Goal: Task Accomplishment & Management: Use online tool/utility

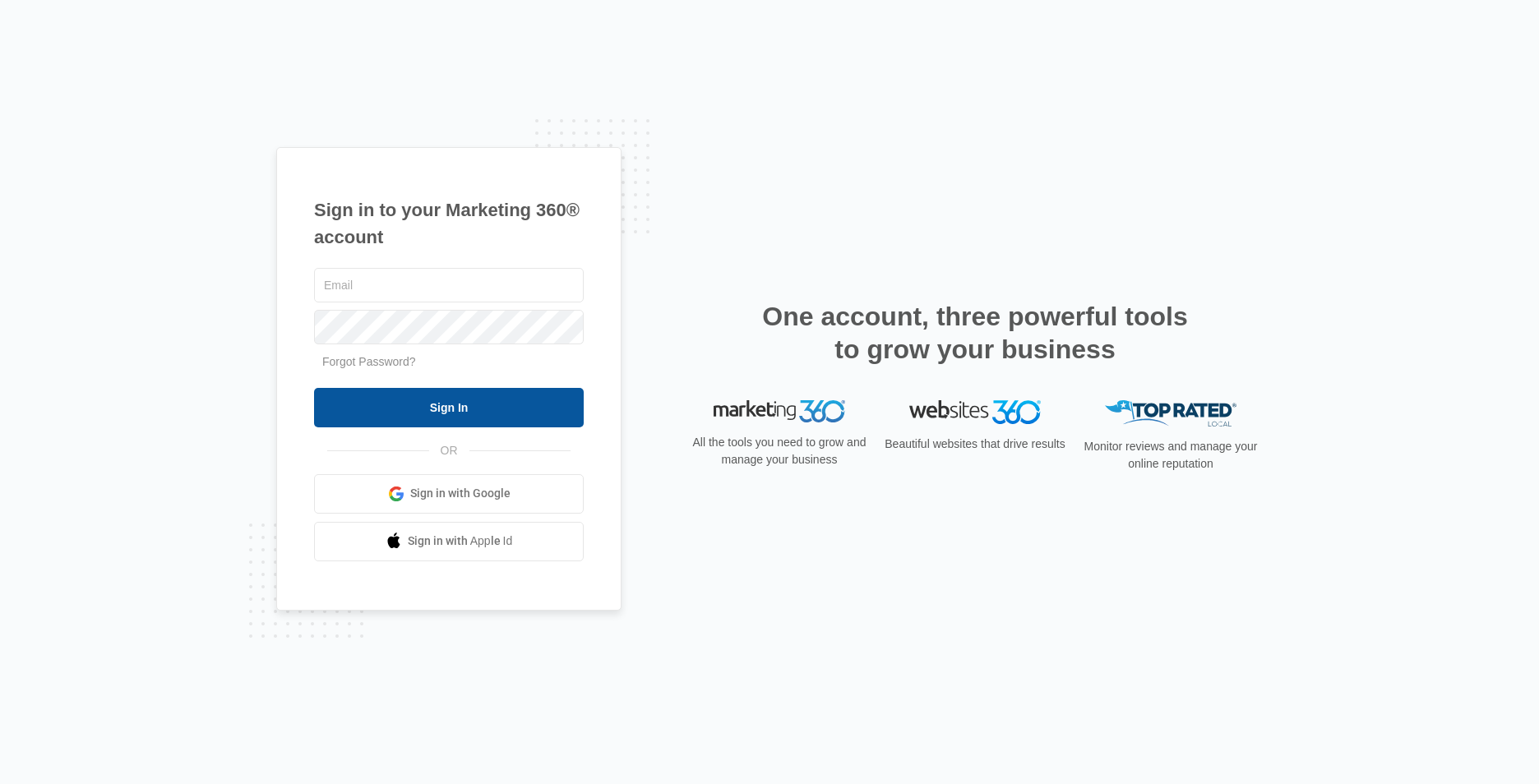
type input "[EMAIL_ADDRESS][DOMAIN_NAME]"
click at [420, 419] on input "Sign In" at bounding box center [449, 408] width 270 height 39
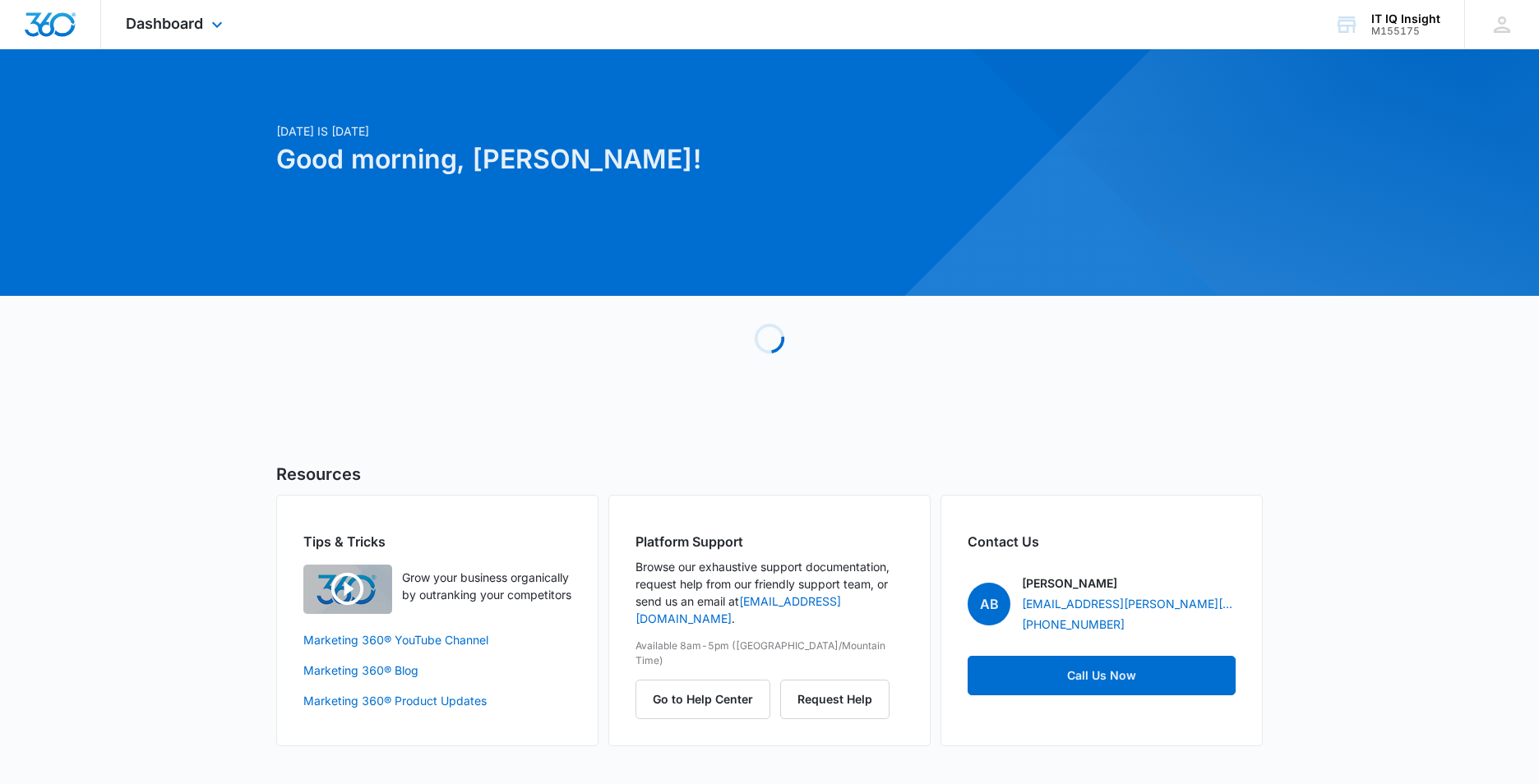
click at [206, 23] on div "Dashboard Apps Reputation Websites Forms CRM Email Social Content Ads Intellige…" at bounding box center [177, 24] width 150 height 49
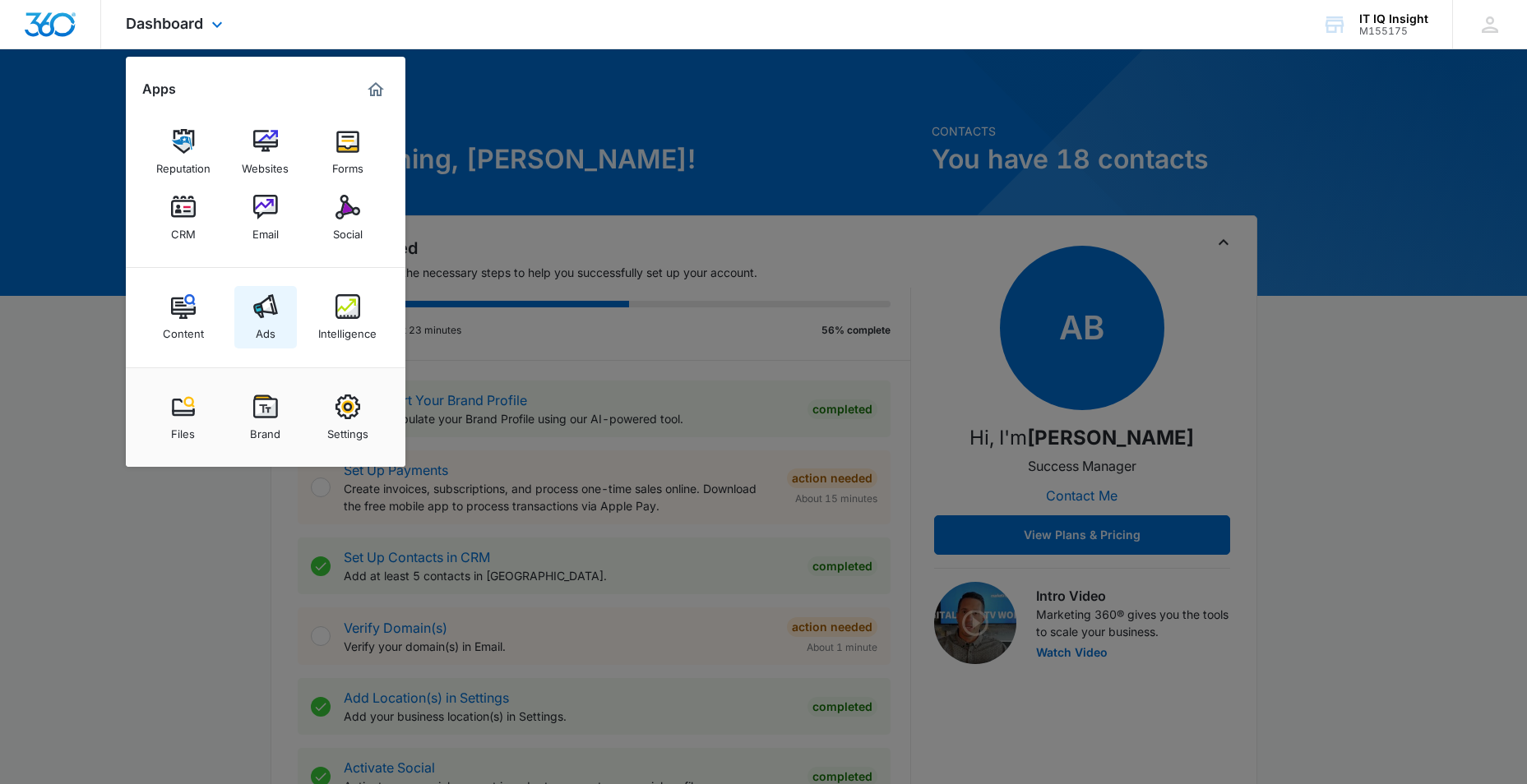
click at [263, 327] on div "Ads" at bounding box center [265, 329] width 20 height 21
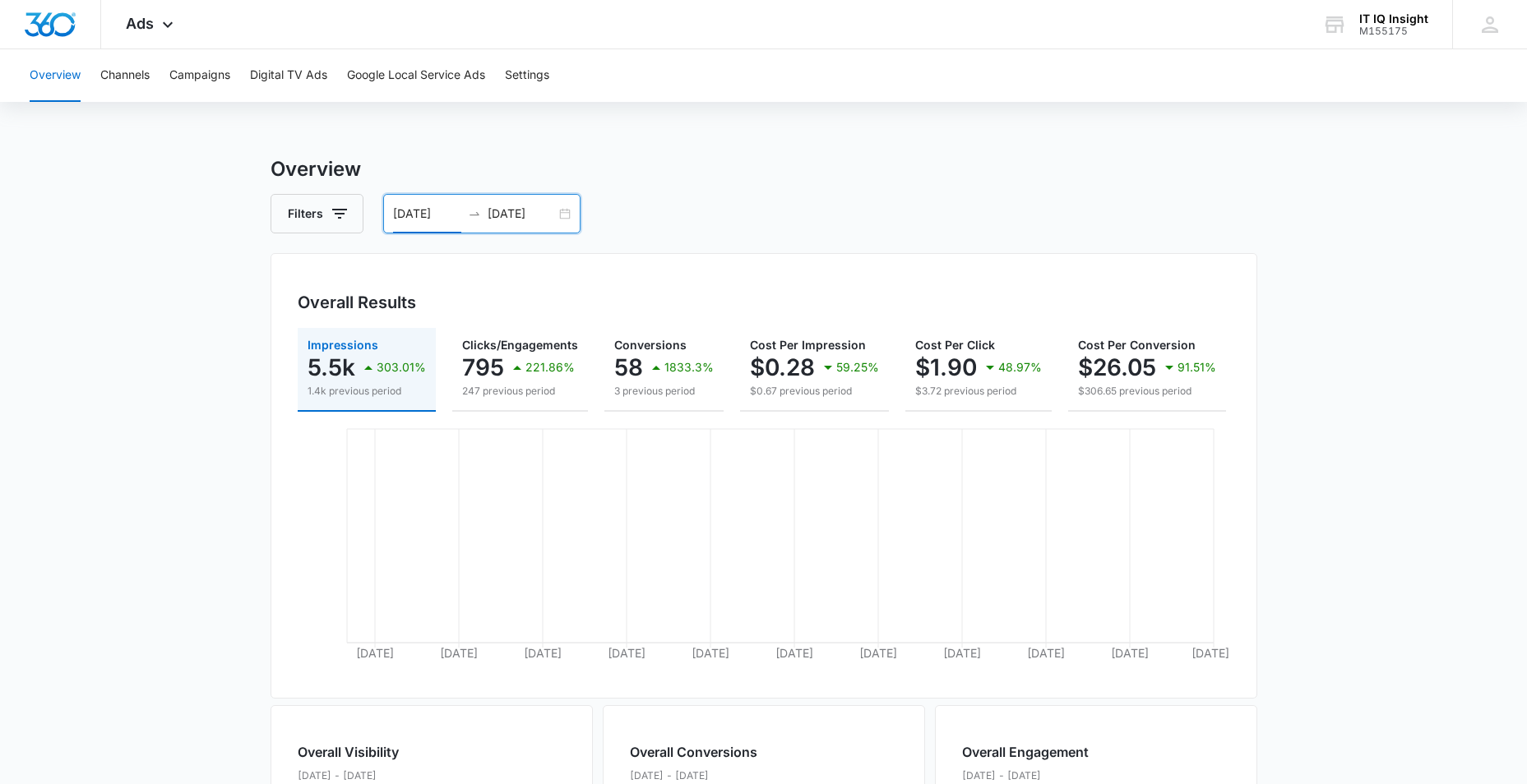
click at [459, 218] on input "08/12/2025" at bounding box center [428, 213] width 68 height 18
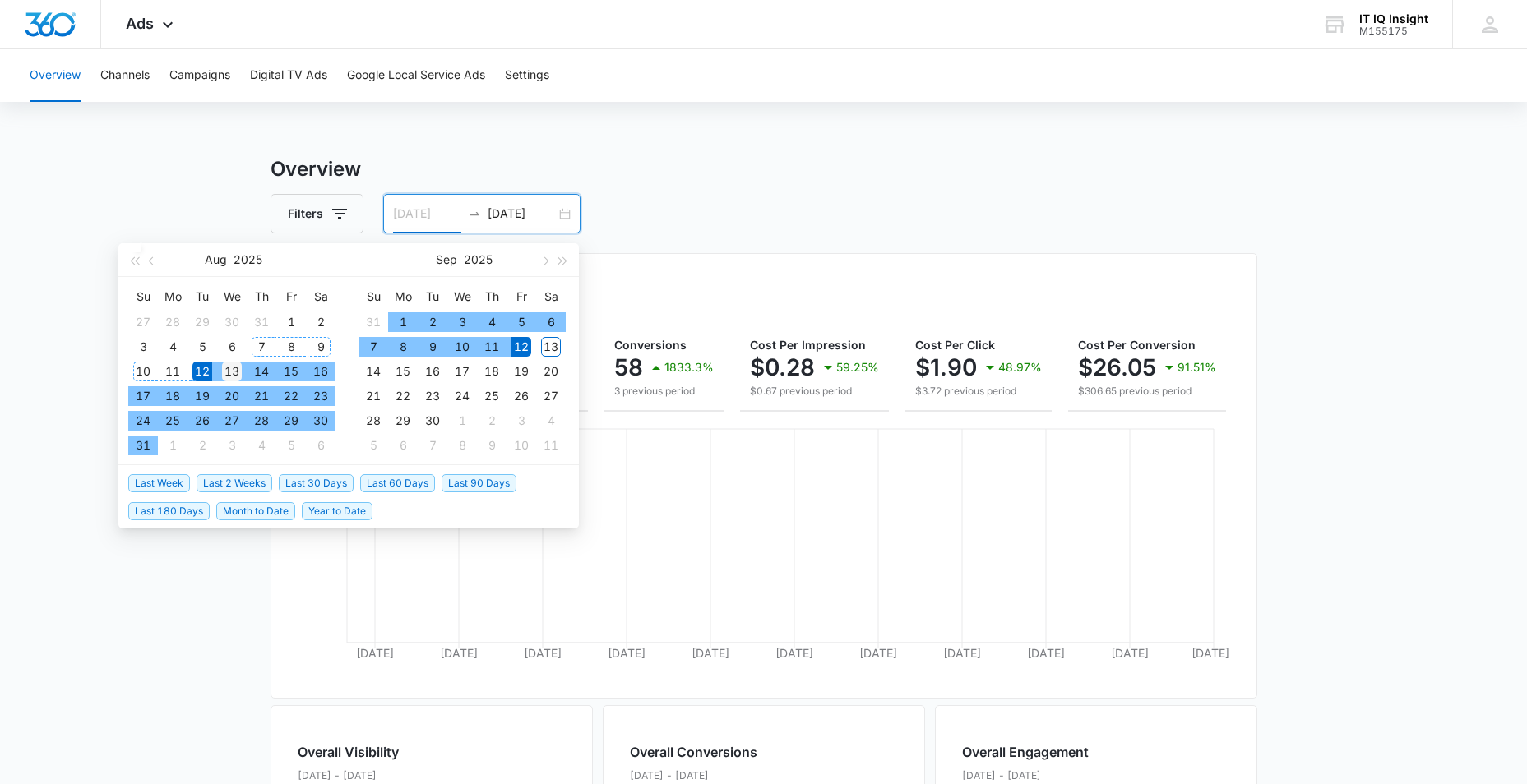
type input "08/13/2025"
click at [236, 369] on div "13" at bounding box center [231, 371] width 20 height 20
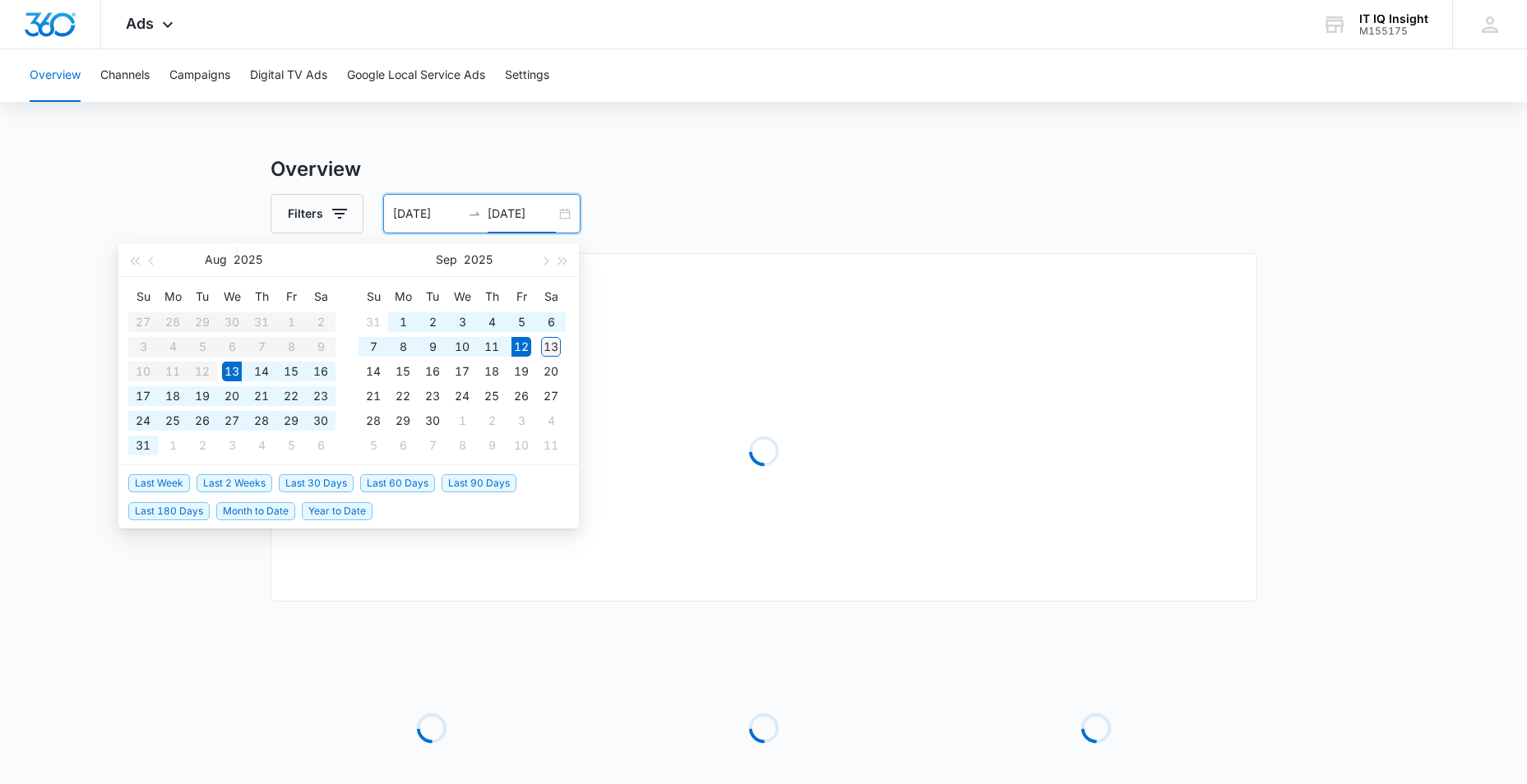
type input "09/13/2025"
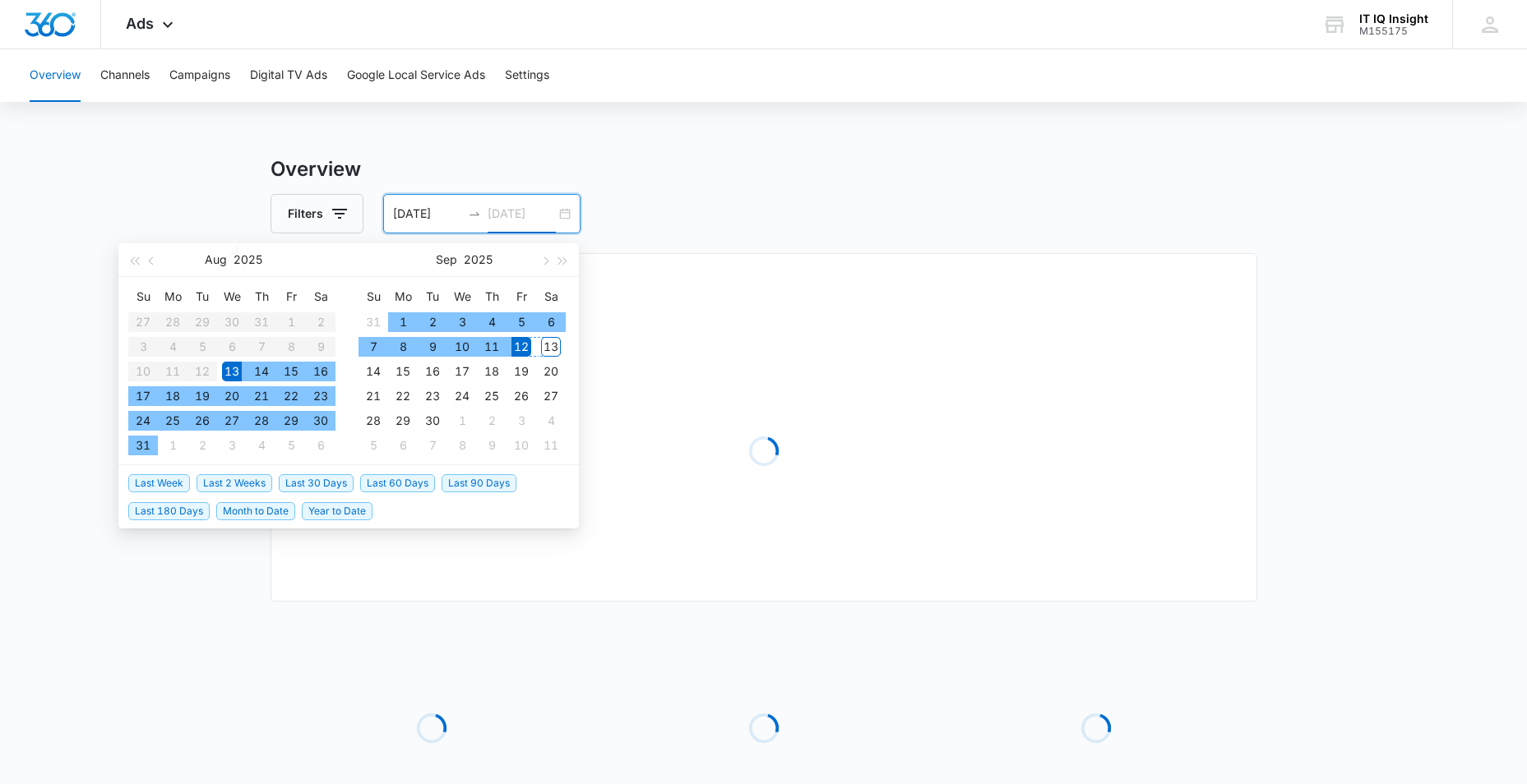
click at [551, 347] on div "13" at bounding box center [551, 346] width 20 height 20
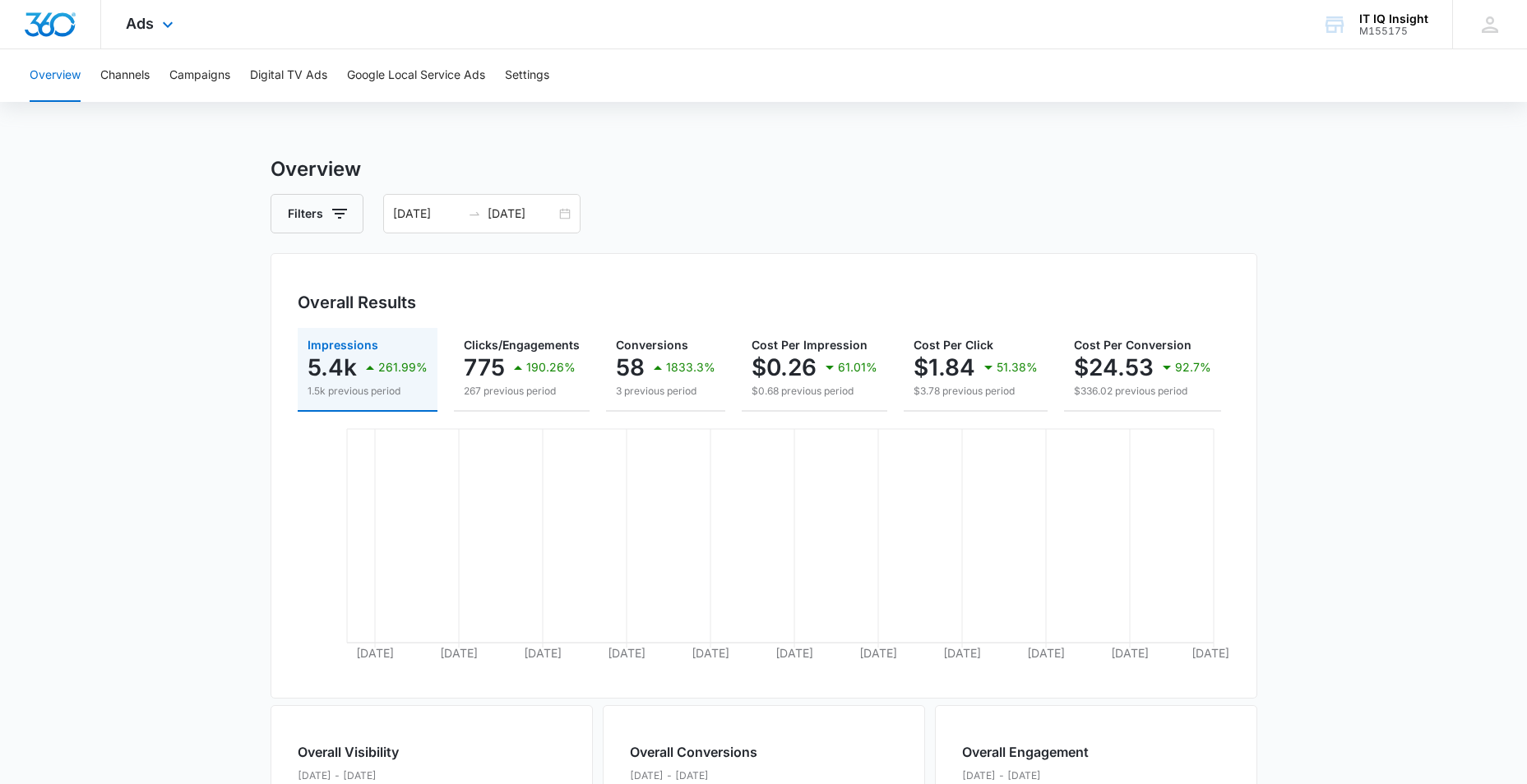
click at [154, 34] on div "Ads Apps Reputation Websites Forms CRM Email Social Content Ads Intelligence Fi…" at bounding box center [152, 24] width 102 height 49
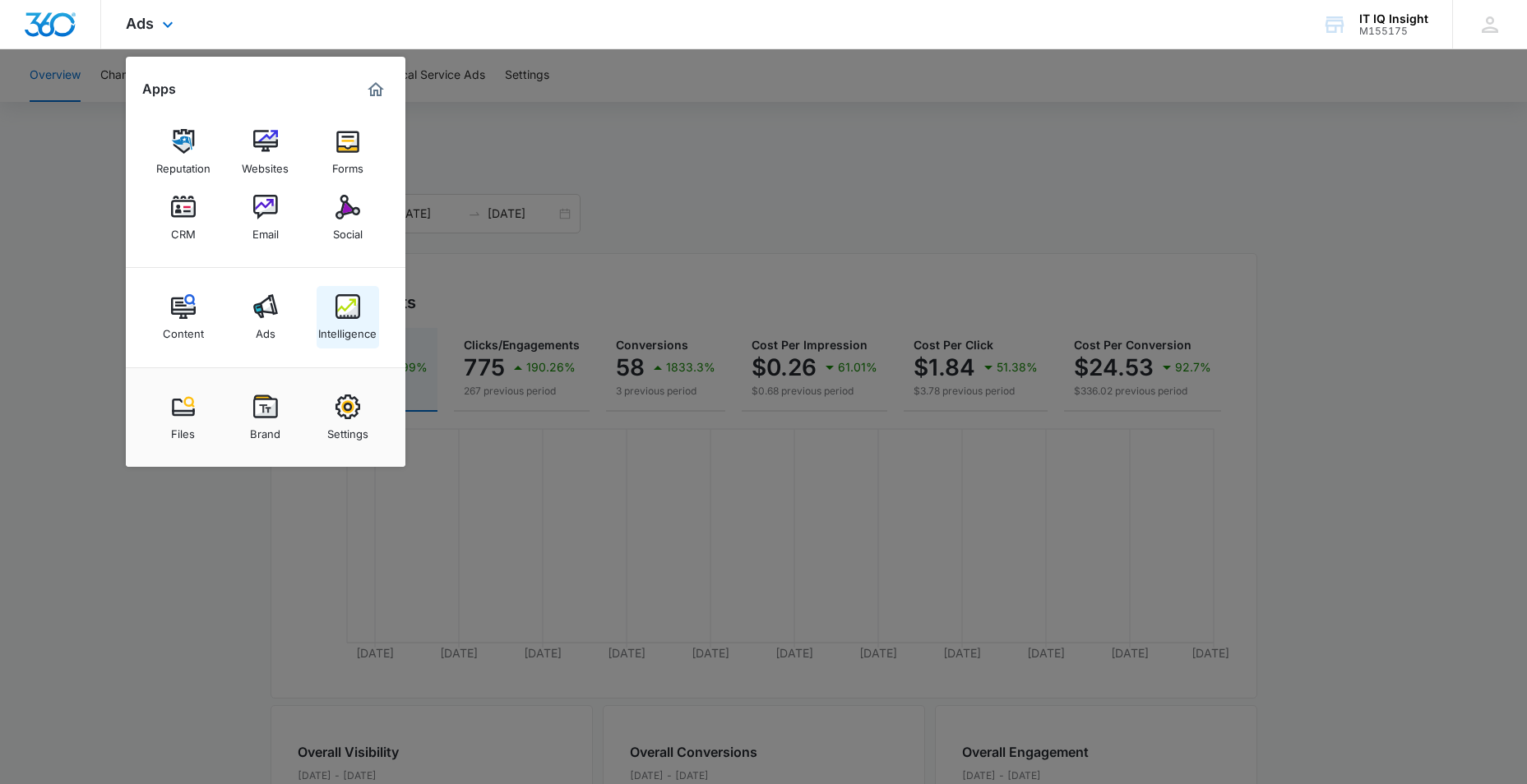
click at [333, 317] on link "Intelligence" at bounding box center [347, 317] width 62 height 62
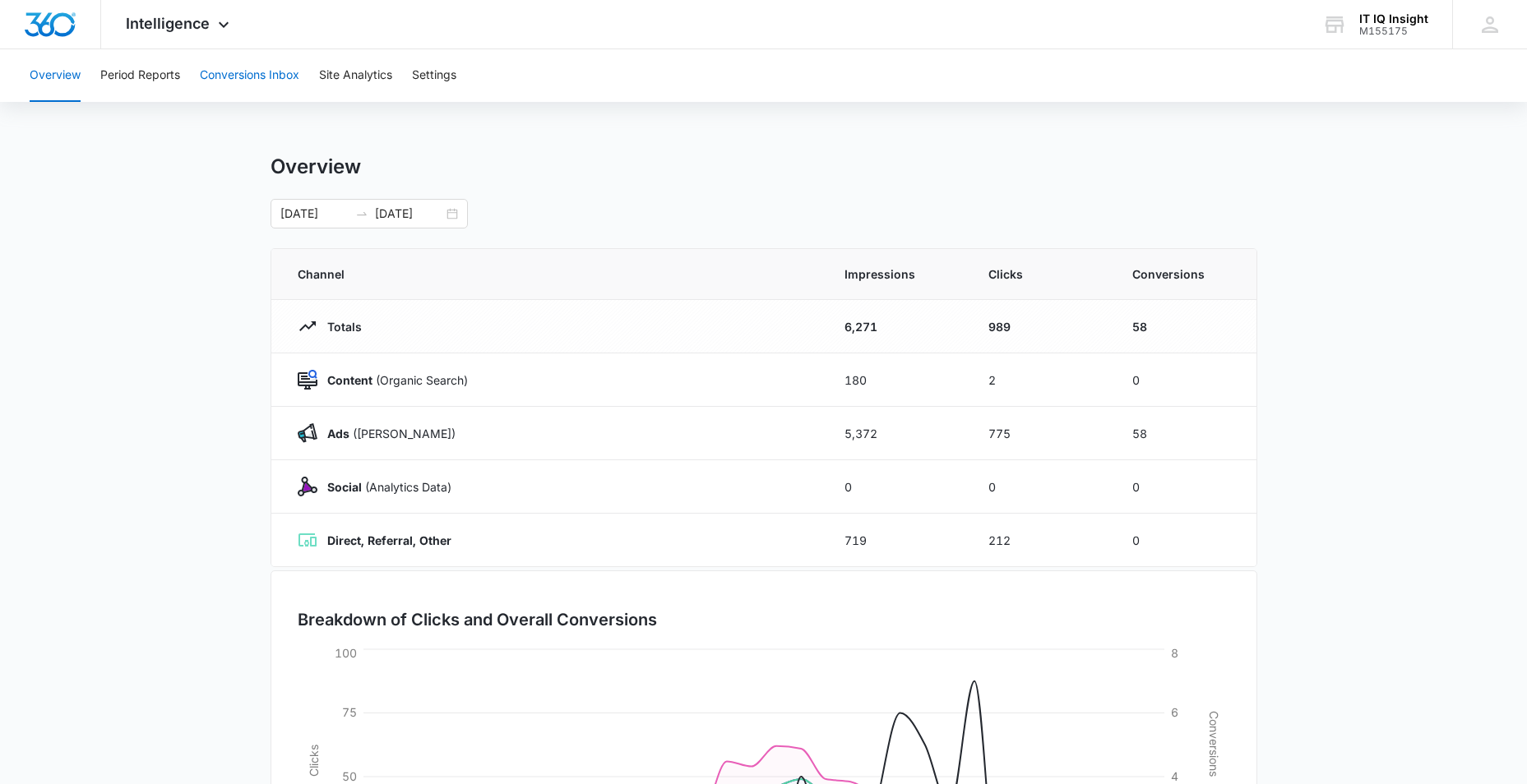
click at [243, 77] on button "Conversions Inbox" at bounding box center [249, 76] width 100 height 53
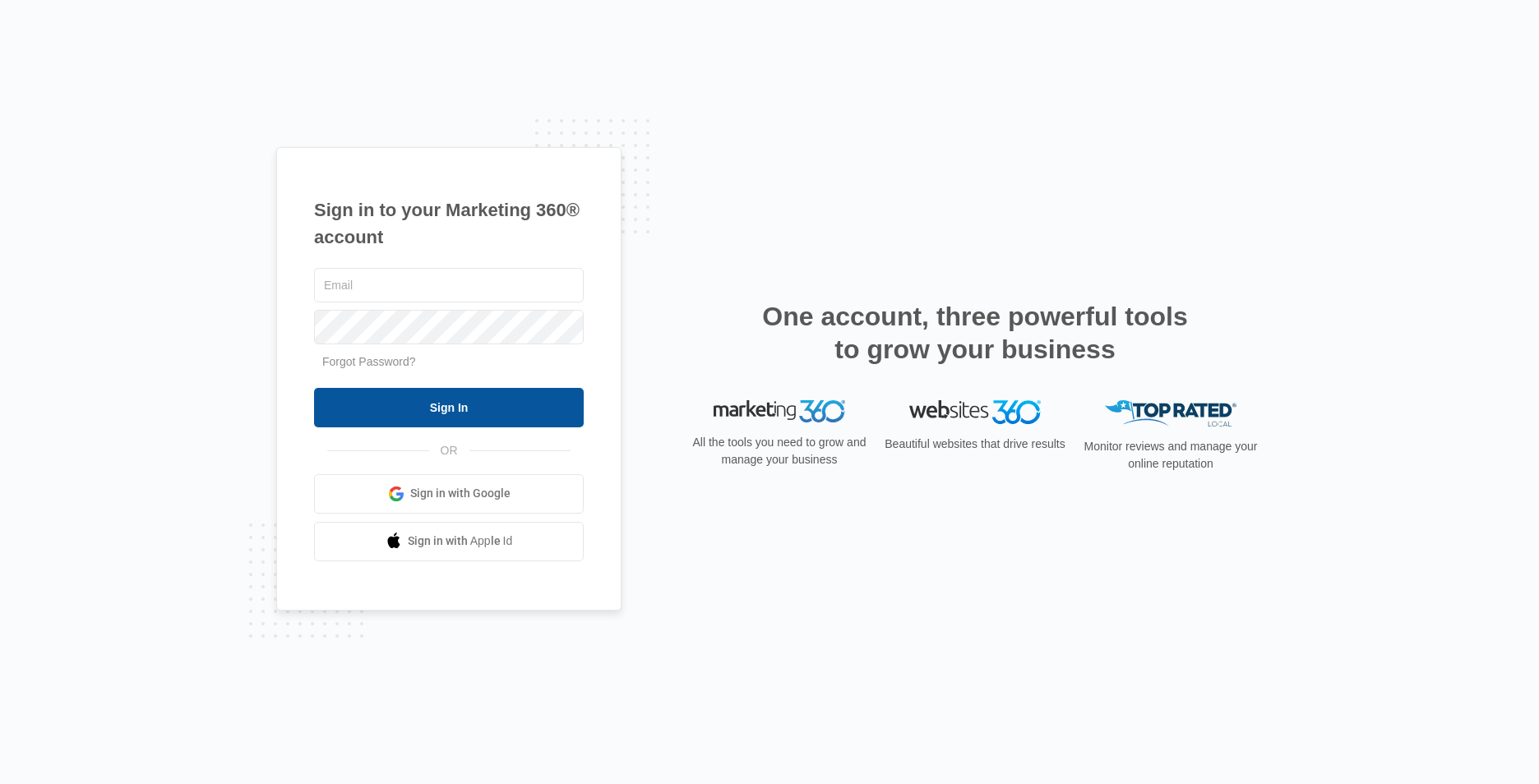
type input "[EMAIL_ADDRESS][DOMAIN_NAME]"
click at [502, 405] on input "Sign In" at bounding box center [449, 408] width 270 height 39
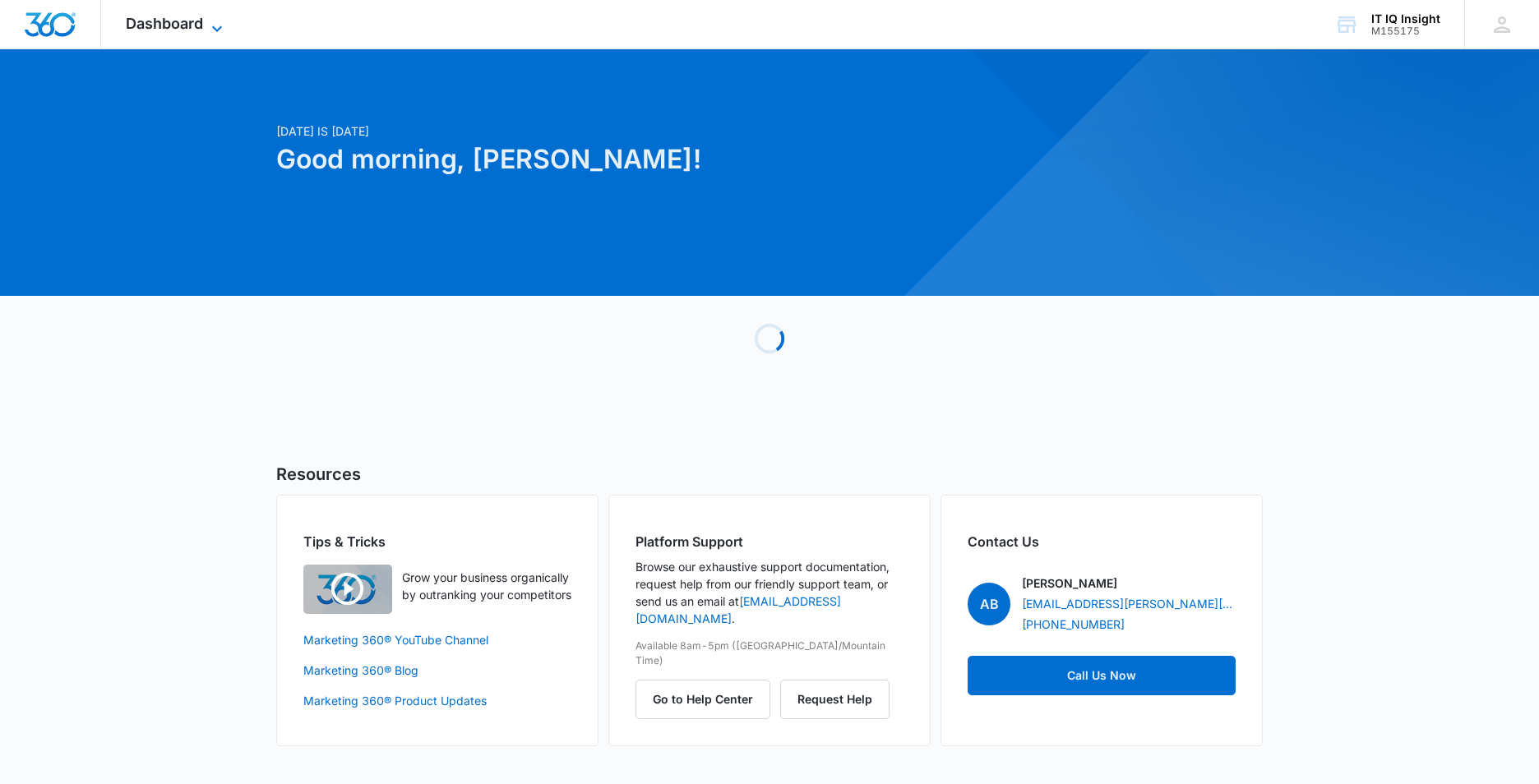
click at [219, 27] on icon at bounding box center [218, 28] width 10 height 6
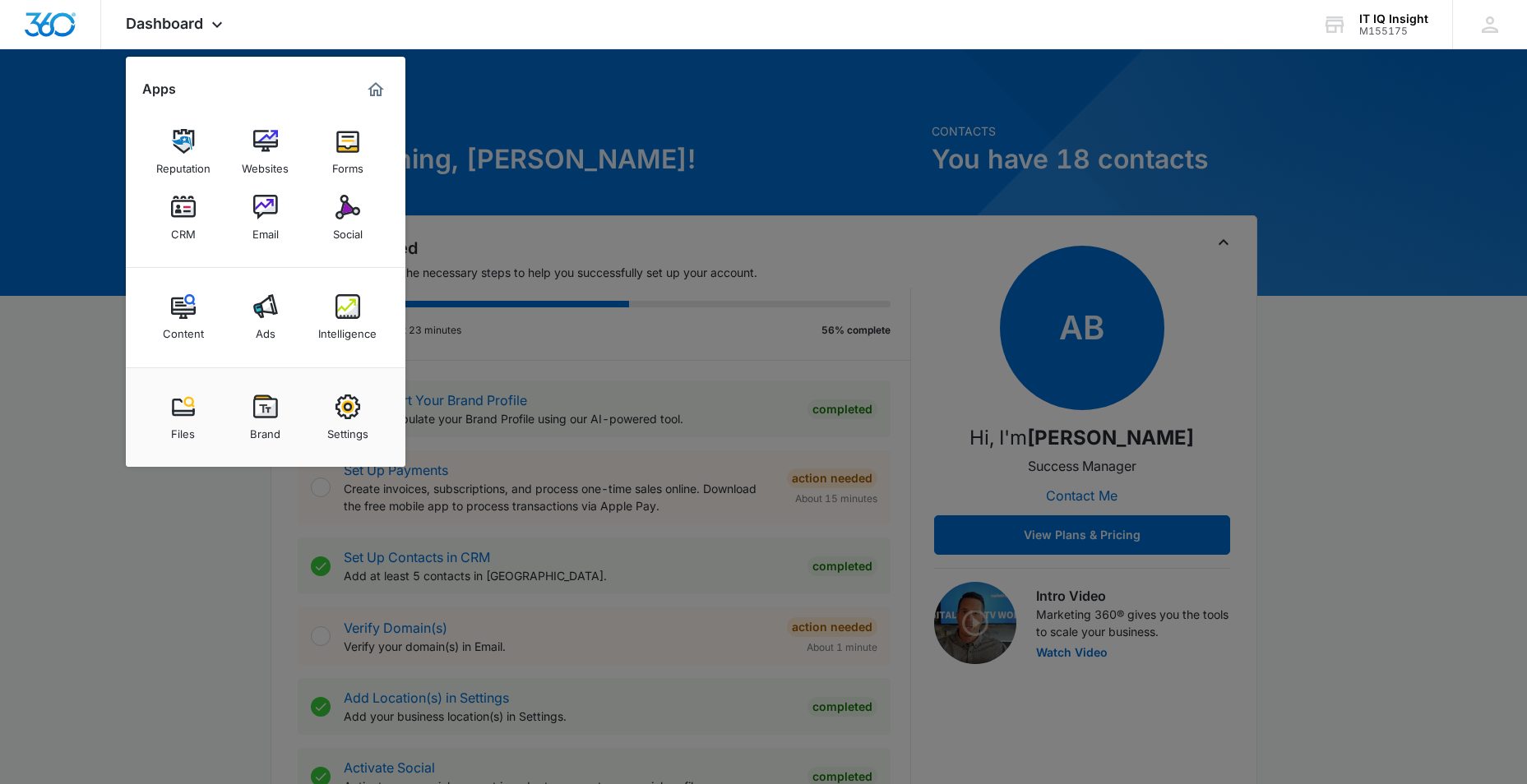
click at [285, 325] on link "Ads" at bounding box center [265, 317] width 62 height 62
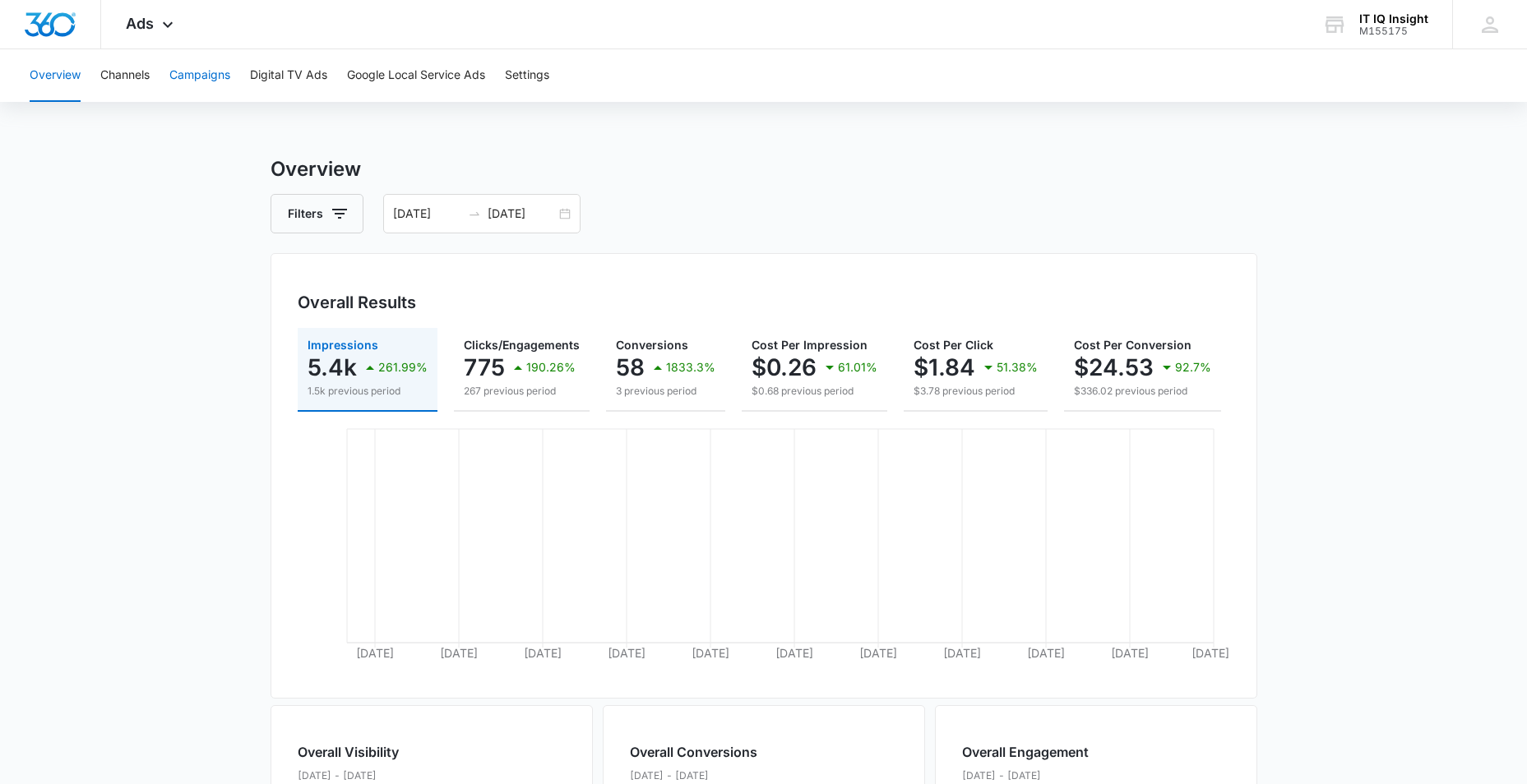
click at [208, 67] on button "Campaigns" at bounding box center [199, 76] width 61 height 53
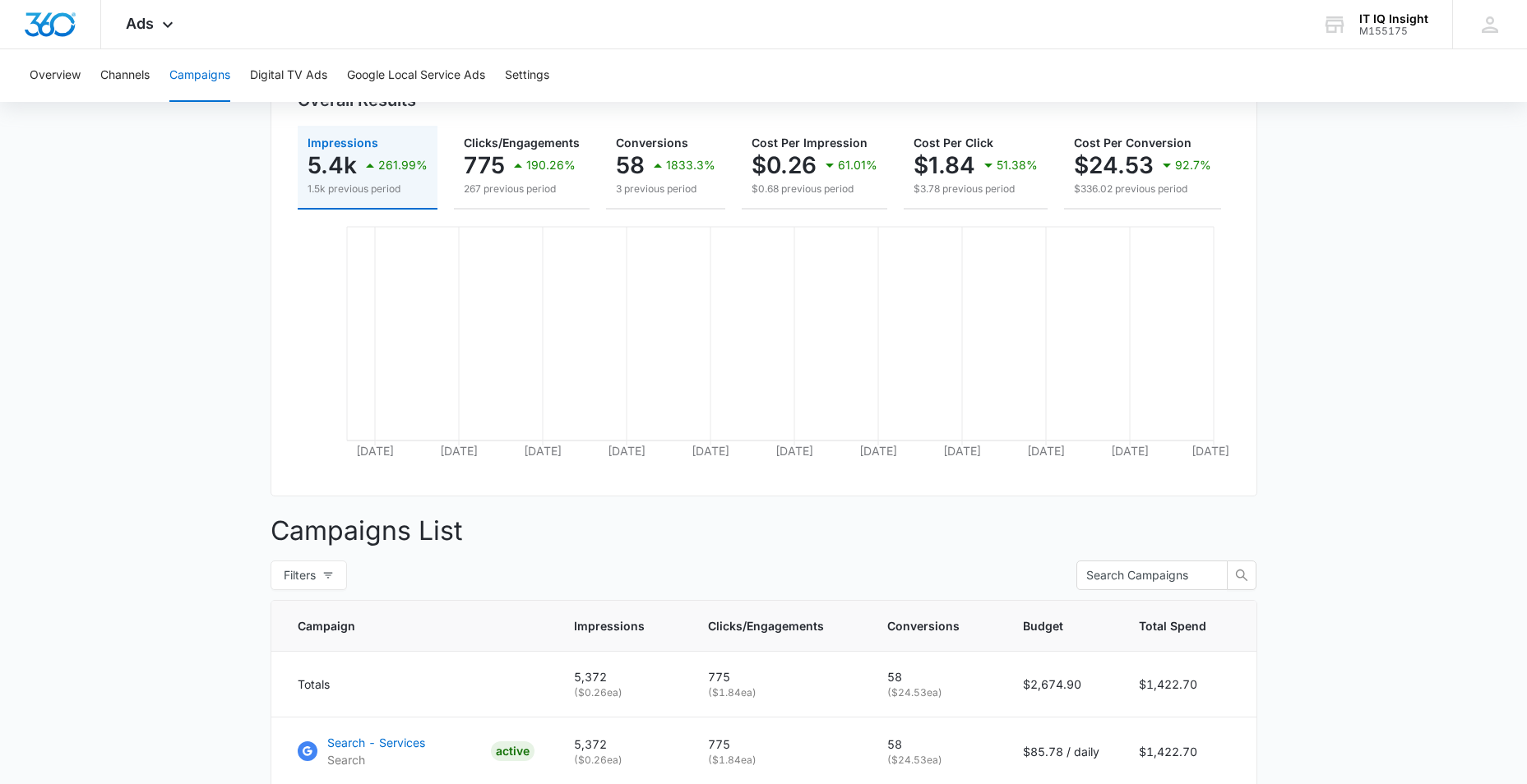
scroll to position [400, 0]
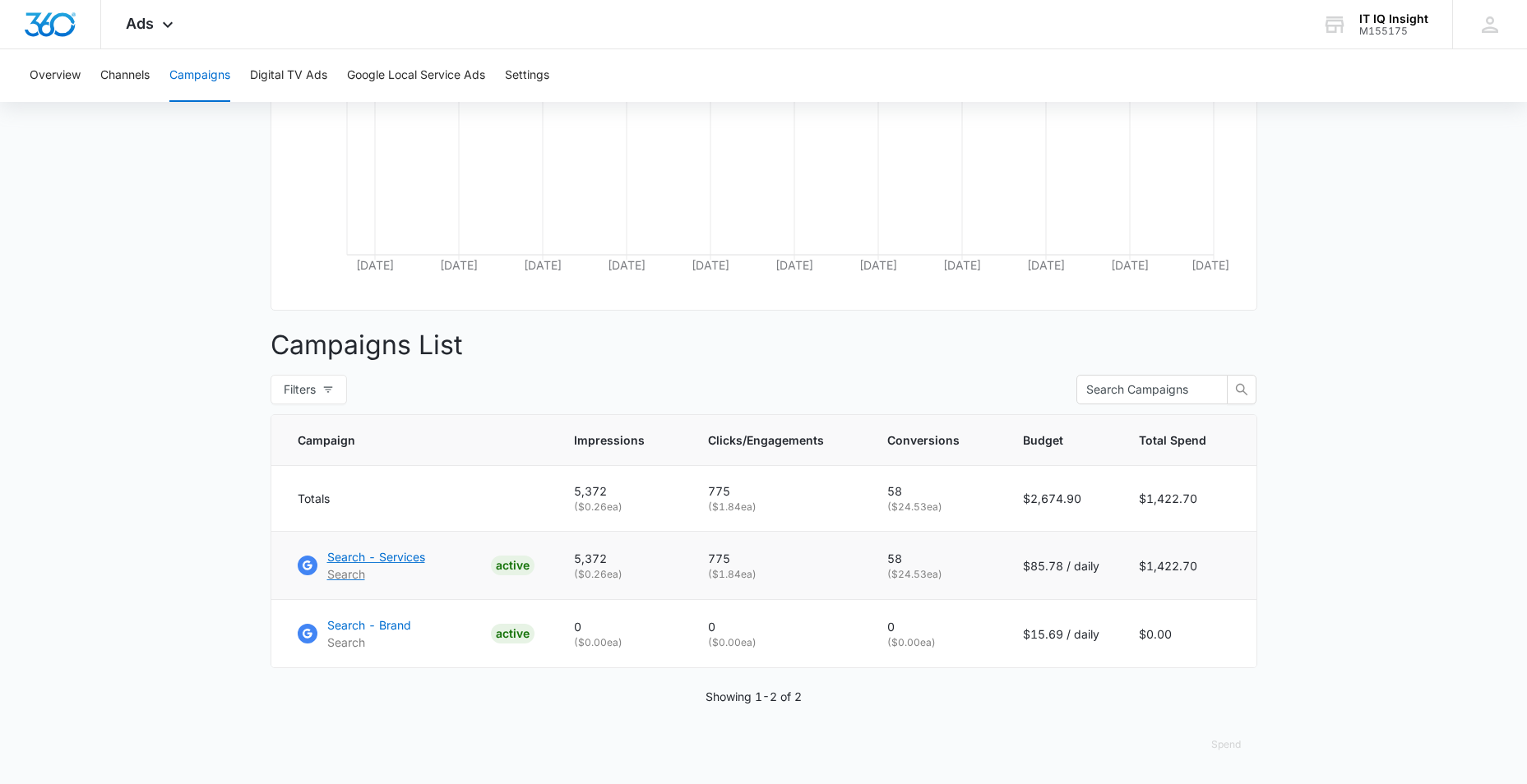
click at [390, 559] on p "Search - Services" at bounding box center [376, 557] width 98 height 17
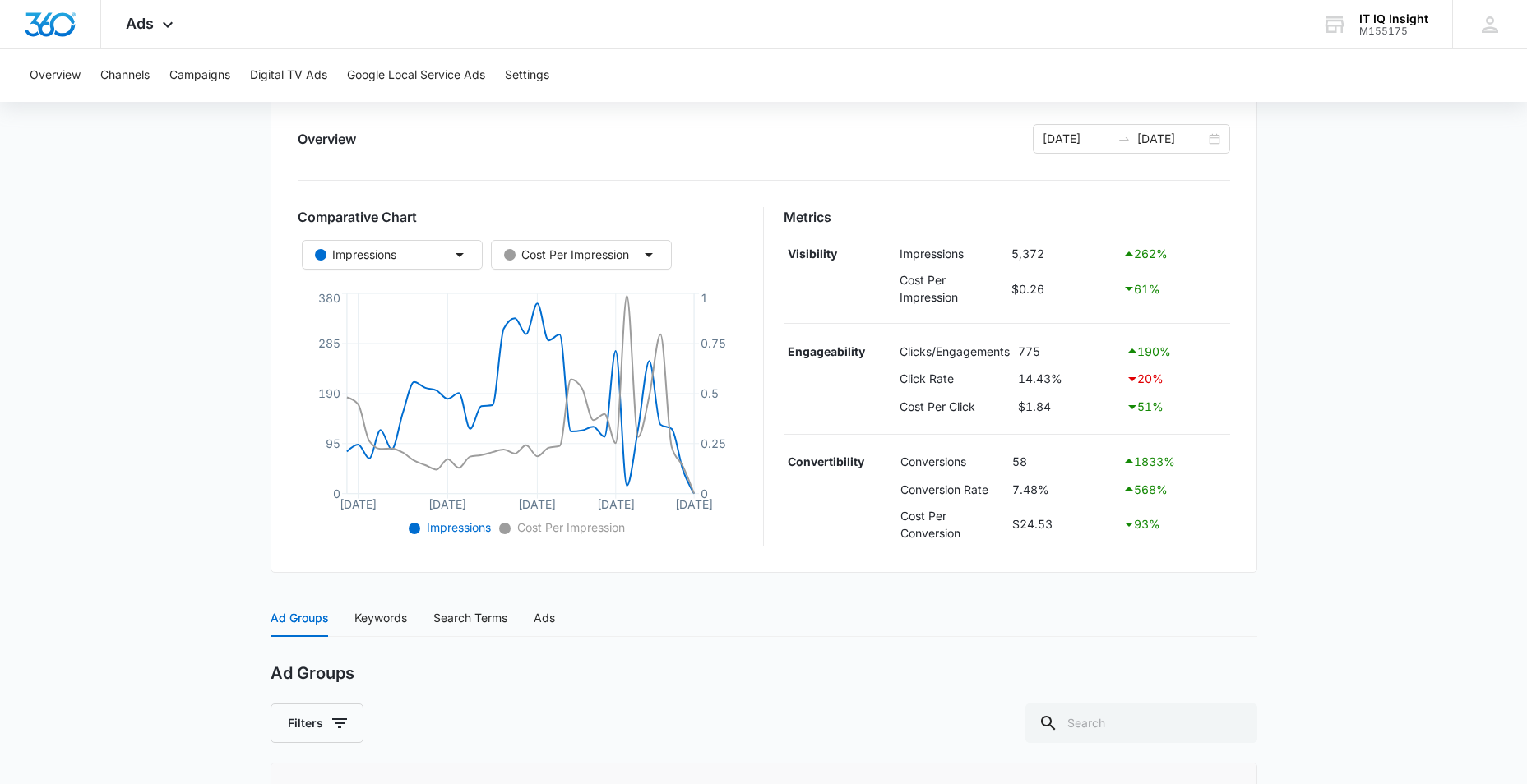
scroll to position [493, 0]
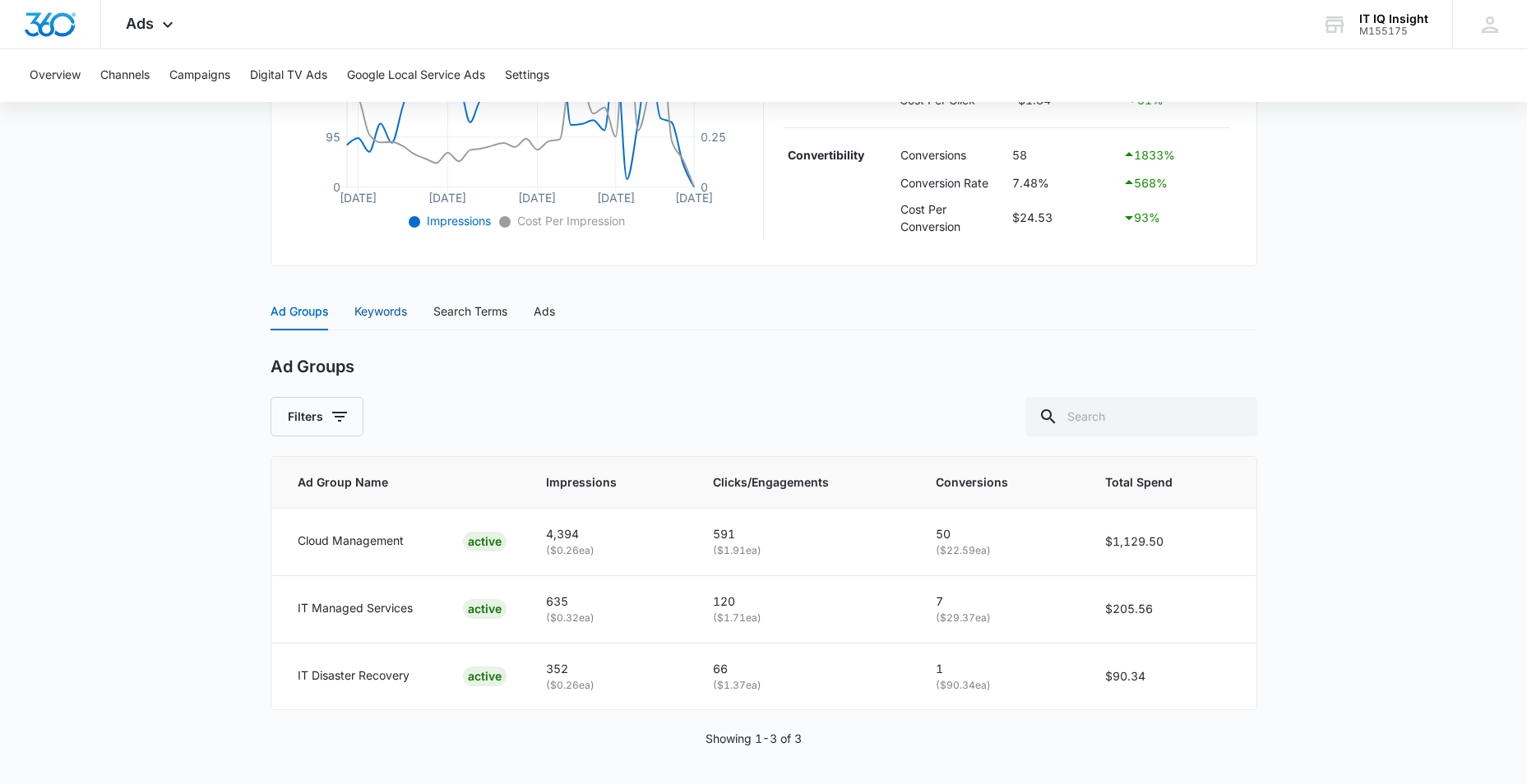
click at [357, 314] on div "Keywords" at bounding box center [381, 311] width 53 height 18
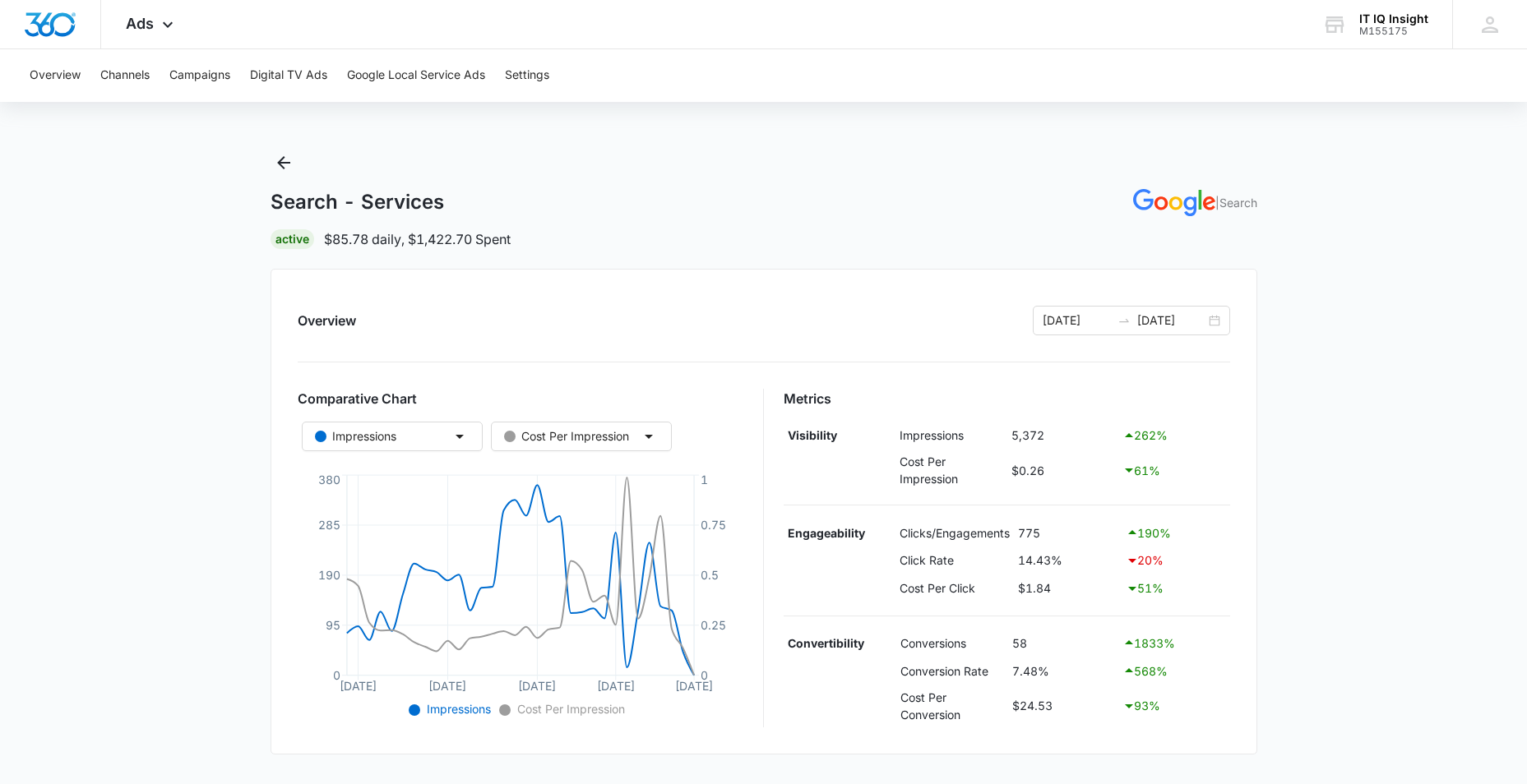
scroll to position [0, 0]
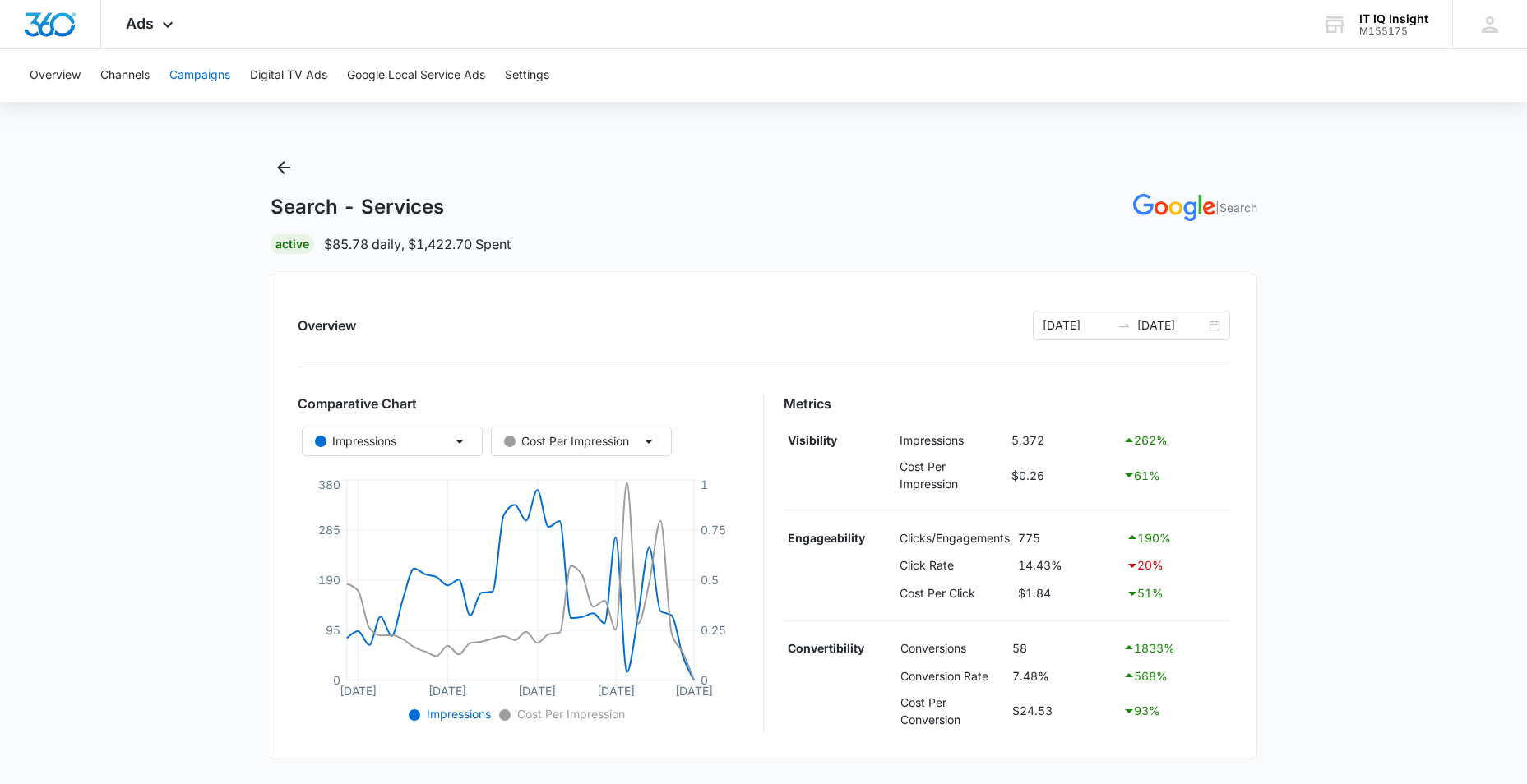
click at [196, 78] on button "Campaigns" at bounding box center [199, 76] width 61 height 53
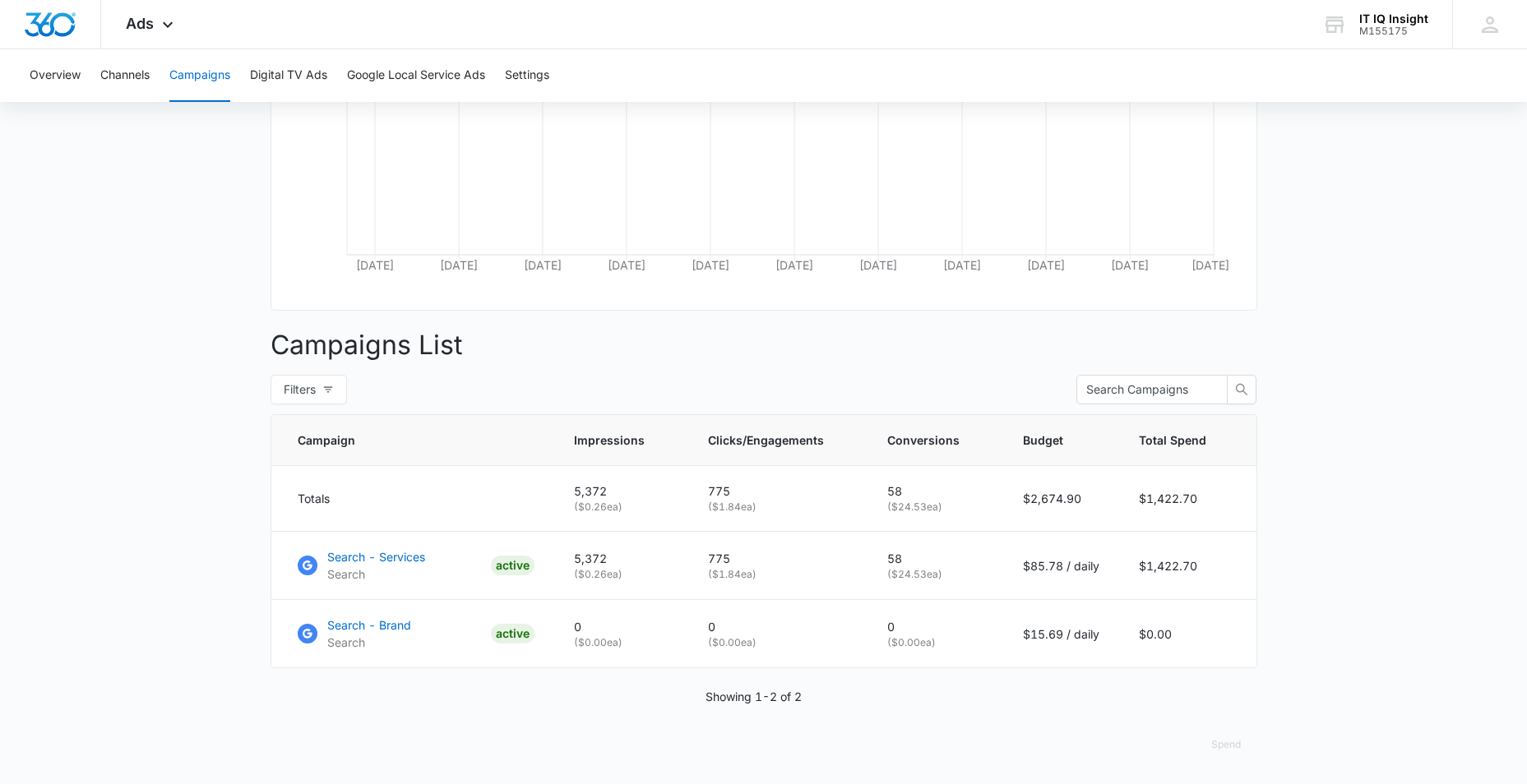
scroll to position [400, 0]
click at [372, 555] on p "Search - Services" at bounding box center [376, 557] width 98 height 17
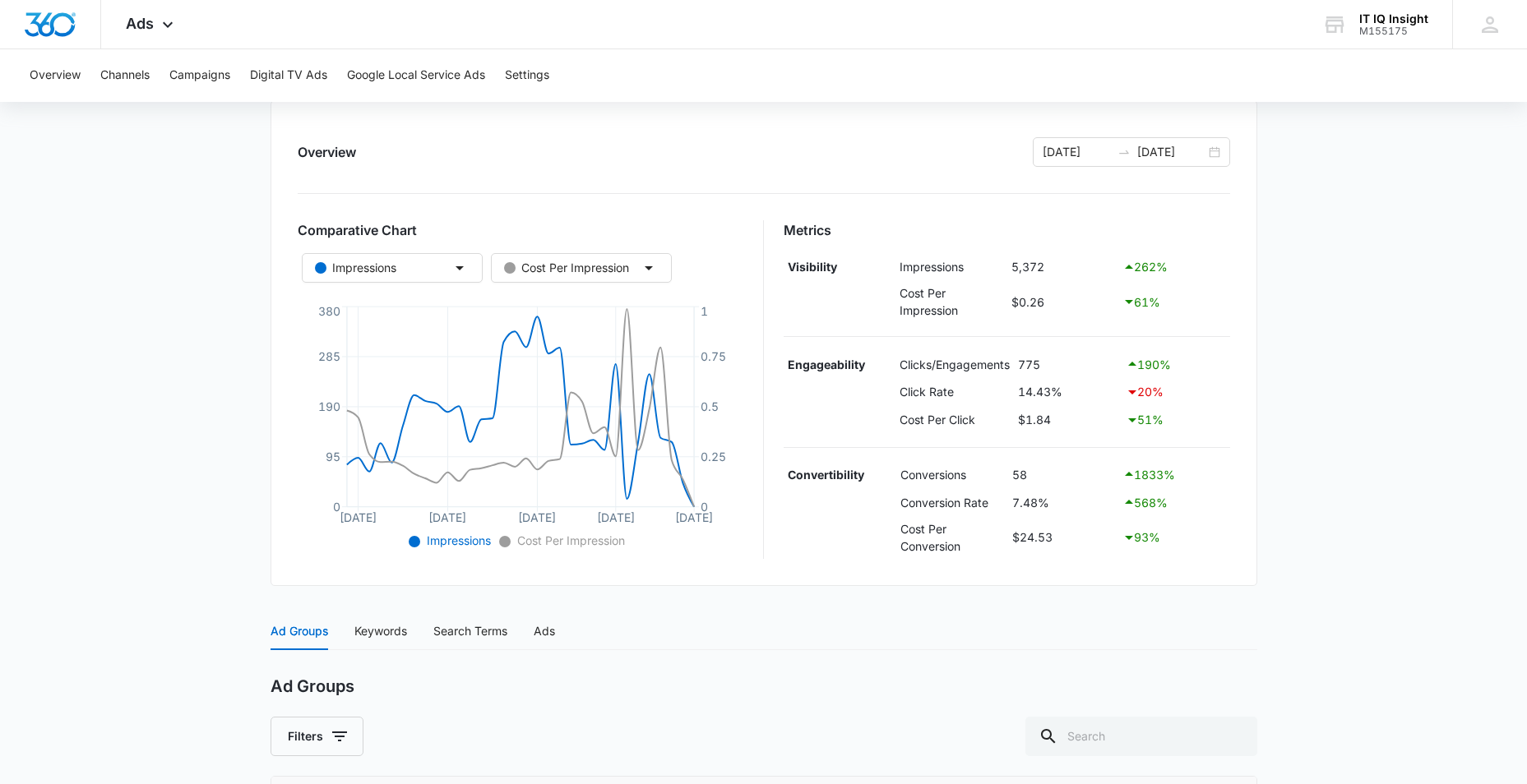
scroll to position [497, 0]
